Goal: Information Seeking & Learning: Find specific fact

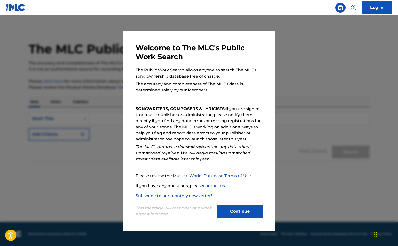
click at [243, 209] on button "Continue" at bounding box center [239, 211] width 45 height 13
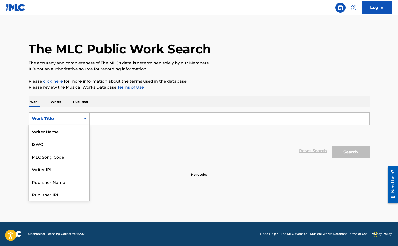
click at [66, 119] on div "Work Title" at bounding box center [54, 119] width 45 height 6
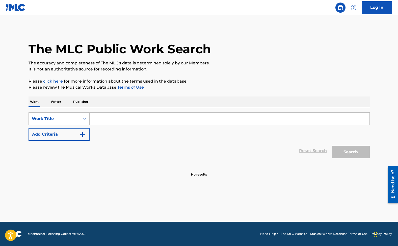
click at [115, 134] on div "SearchWithCriteria485b390b-1a04-45ed-a65c-13380ad2a4b3 Work Title Add Criteria" at bounding box center [199, 126] width 341 height 28
click at [115, 120] on input "Search Form" at bounding box center [230, 119] width 280 height 12
type input "l"
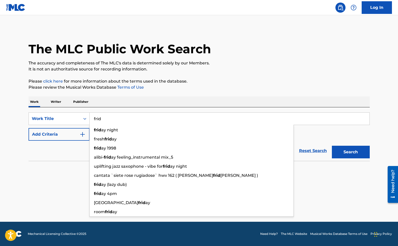
type input "frid"
click at [69, 141] on form "SearchWithCriteria485b390b-1a04-45ed-a65c-13380ad2a4b3 Work Title frid frid ay …" at bounding box center [199, 136] width 341 height 48
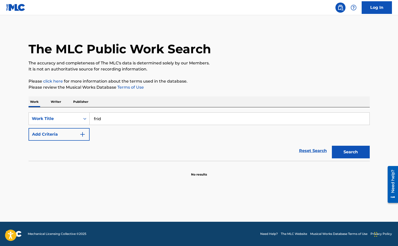
click at [84, 134] on img "Search Form" at bounding box center [82, 134] width 6 height 6
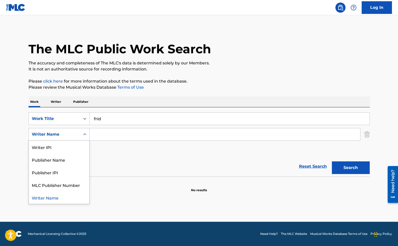
click at [73, 134] on div "Writer Name" at bounding box center [54, 134] width 45 height 6
click at [133, 164] on div "Reset Search Search" at bounding box center [199, 166] width 341 height 20
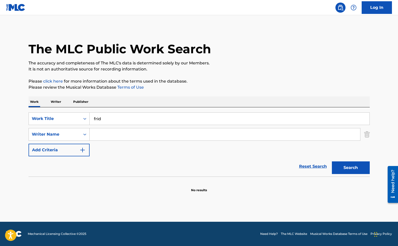
click at [112, 136] on input "Search Form" at bounding box center [225, 134] width 270 height 12
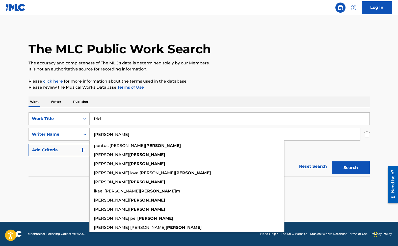
type input "[PERSON_NAME]"
click at [332, 161] on button "Search" at bounding box center [351, 167] width 38 height 13
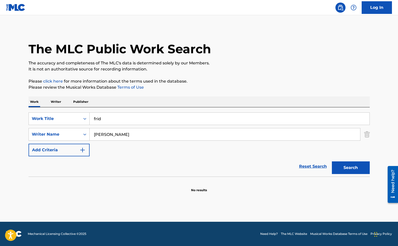
click at [353, 169] on button "Search" at bounding box center [351, 167] width 38 height 13
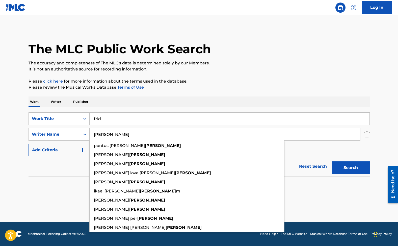
drag, startPoint x: 124, startPoint y: 135, endPoint x: 92, endPoint y: 132, distance: 32.4
click at [92, 132] on input "[PERSON_NAME]" at bounding box center [225, 134] width 270 height 12
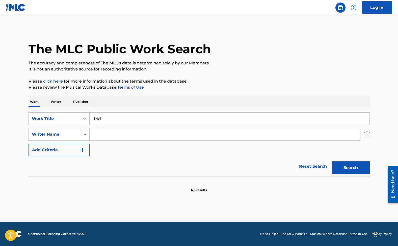
click at [353, 166] on button "Search" at bounding box center [351, 167] width 38 height 13
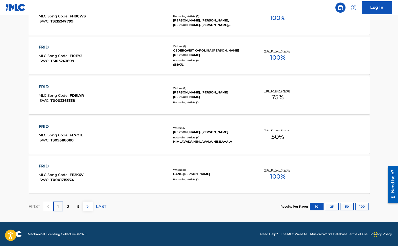
scroll to position [388, 0]
click at [67, 206] on p "2" at bounding box center [68, 206] width 2 height 6
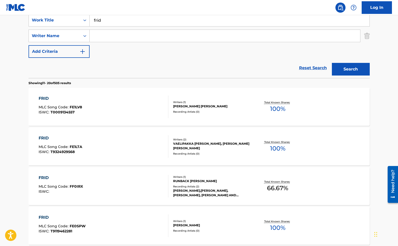
scroll to position [0, 0]
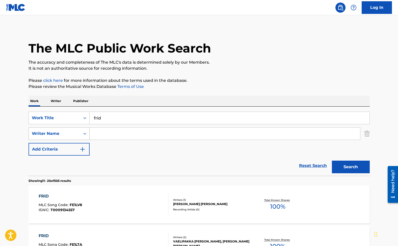
click at [54, 134] on div "Writer Name" at bounding box center [54, 133] width 45 height 6
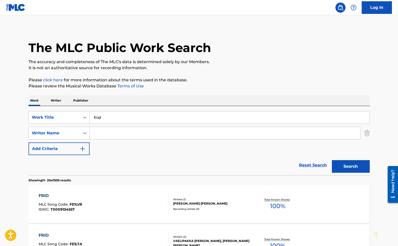
click at [114, 128] on input "Search Form" at bounding box center [225, 133] width 270 height 12
click at [83, 131] on icon "Search Form" at bounding box center [84, 132] width 5 height 5
click at [114, 117] on input "frid" at bounding box center [230, 117] width 280 height 12
type input "frid ljusnan"
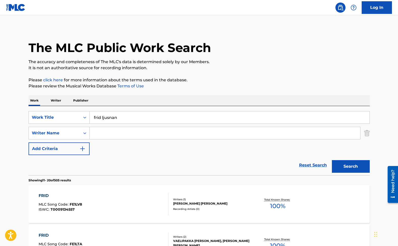
click at [332, 160] on button "Search" at bounding box center [351, 166] width 38 height 13
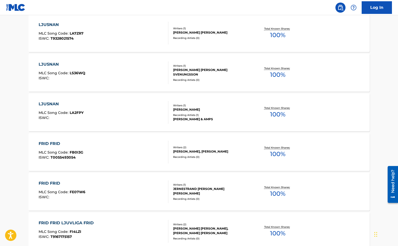
scroll to position [388, 0]
